Goal: Ask a question

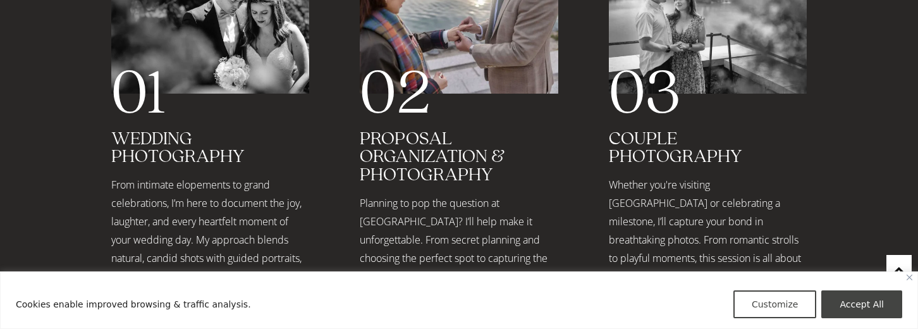
scroll to position [1786, 0]
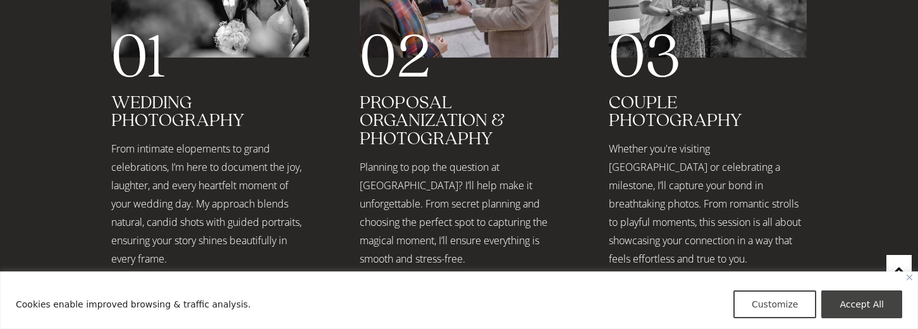
click at [395, 94] on link "Proposal Organization & Photography" at bounding box center [432, 122] width 145 height 56
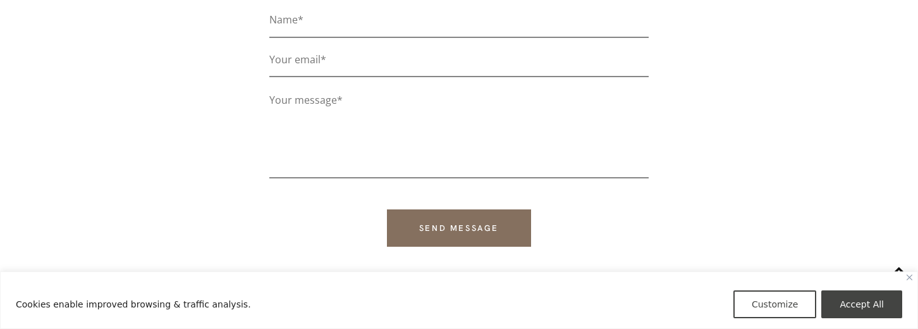
scroll to position [365, 0]
click at [314, 23] on input "Contact form" at bounding box center [458, 22] width 379 height 27
type input "Pavendeep"
click at [332, 60] on input "Contact form" at bounding box center [458, 62] width 379 height 27
type input "[EMAIL_ADDRESS][DOMAIN_NAME]"
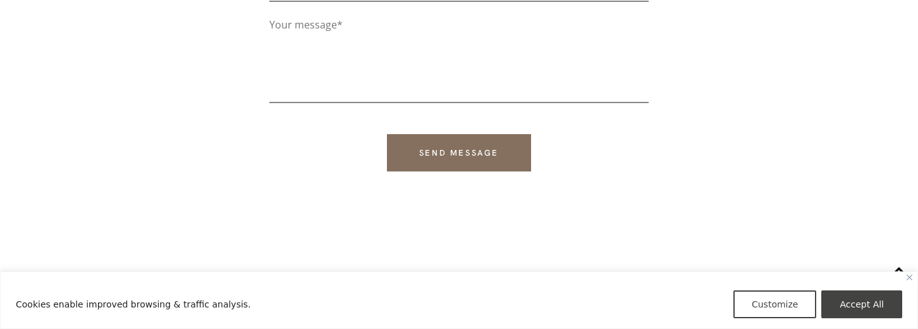
scroll to position [450, 0]
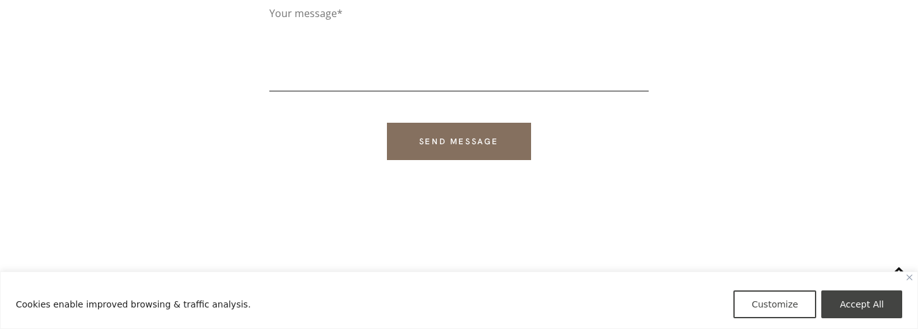
click at [343, 34] on textarea "Contact form" at bounding box center [458, 47] width 379 height 89
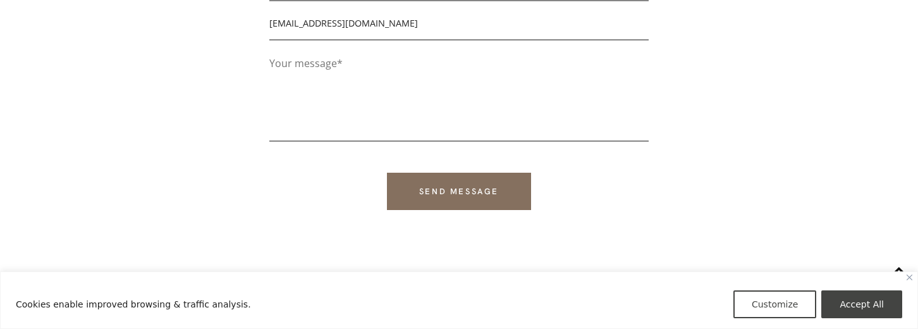
scroll to position [407, 0]
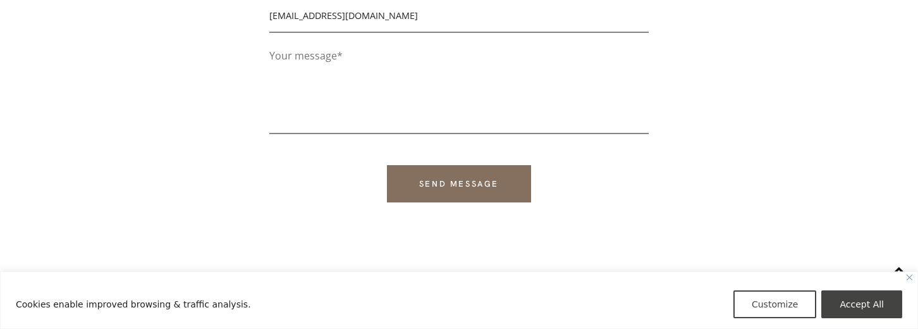
click at [369, 81] on textarea "Contact form" at bounding box center [458, 90] width 379 height 89
type textarea "i"
paste textarea "proposal photographer"
click at [565, 52] on textarea "i am enquiring for the cost for proposal photographer for" at bounding box center [458, 90] width 379 height 89
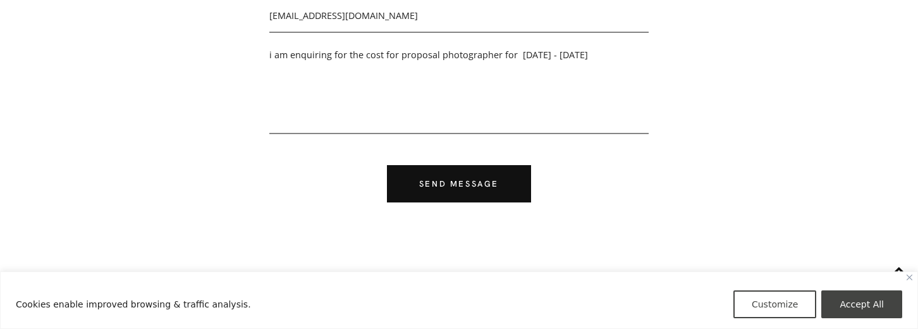
type textarea "i am enquiring for the cost for proposal photographer for [DATE] - [DATE]"
click at [506, 183] on input "Send message" at bounding box center [459, 183] width 144 height 37
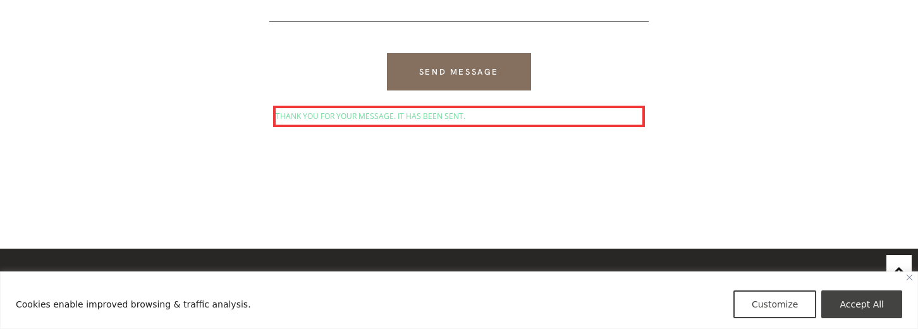
scroll to position [534, 0]
